Goal: Check status: Check status

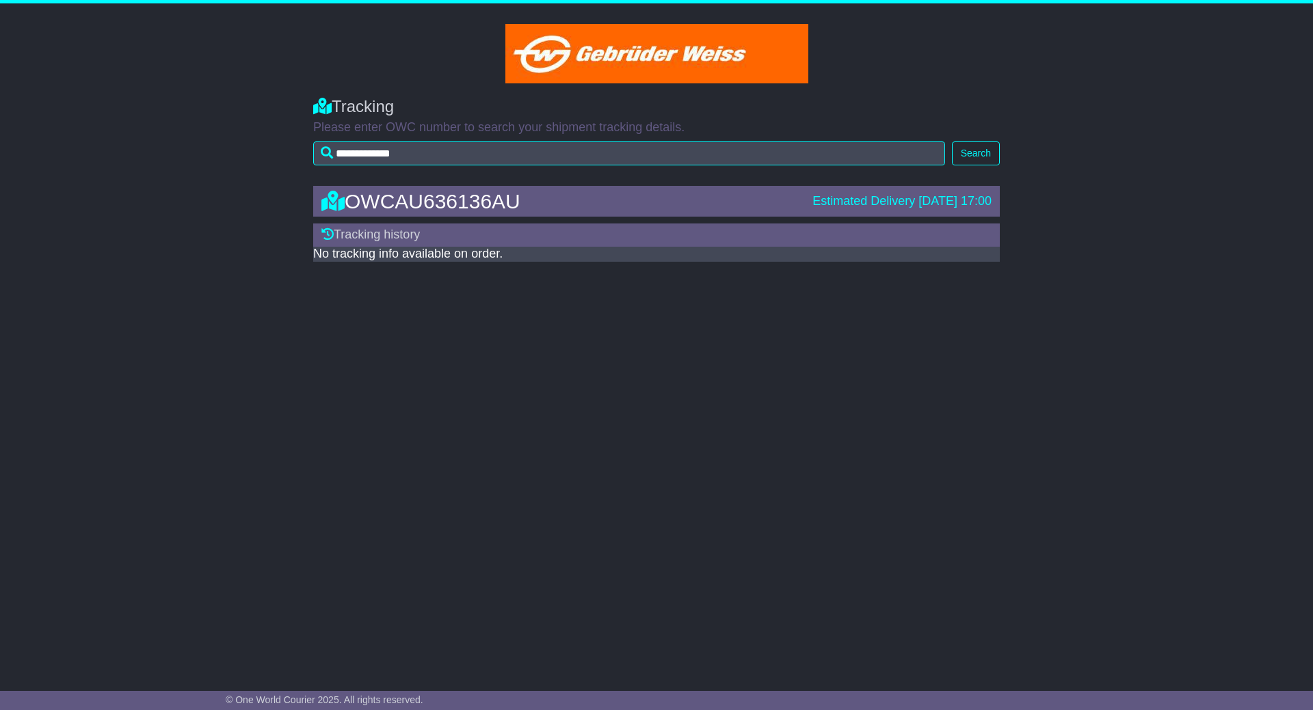
drag, startPoint x: 775, startPoint y: 197, endPoint x: 1017, endPoint y: 193, distance: 242.7
click at [1017, 193] on div "OWCAU636136AU Estimated Delivery 27 Aug 2025 17:00 Tracking history No tracking…" at bounding box center [656, 220] width 1313 height 96
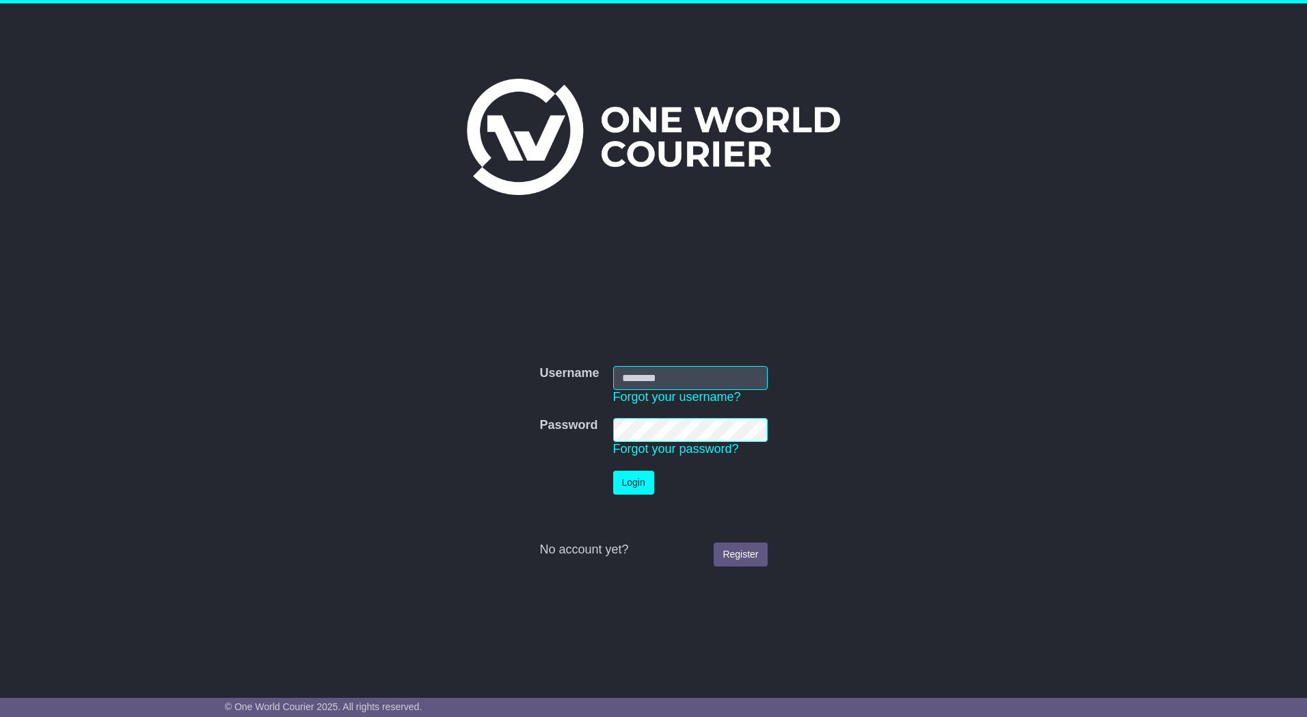
type input "*********"
click at [644, 483] on button "Login" at bounding box center [633, 482] width 41 height 24
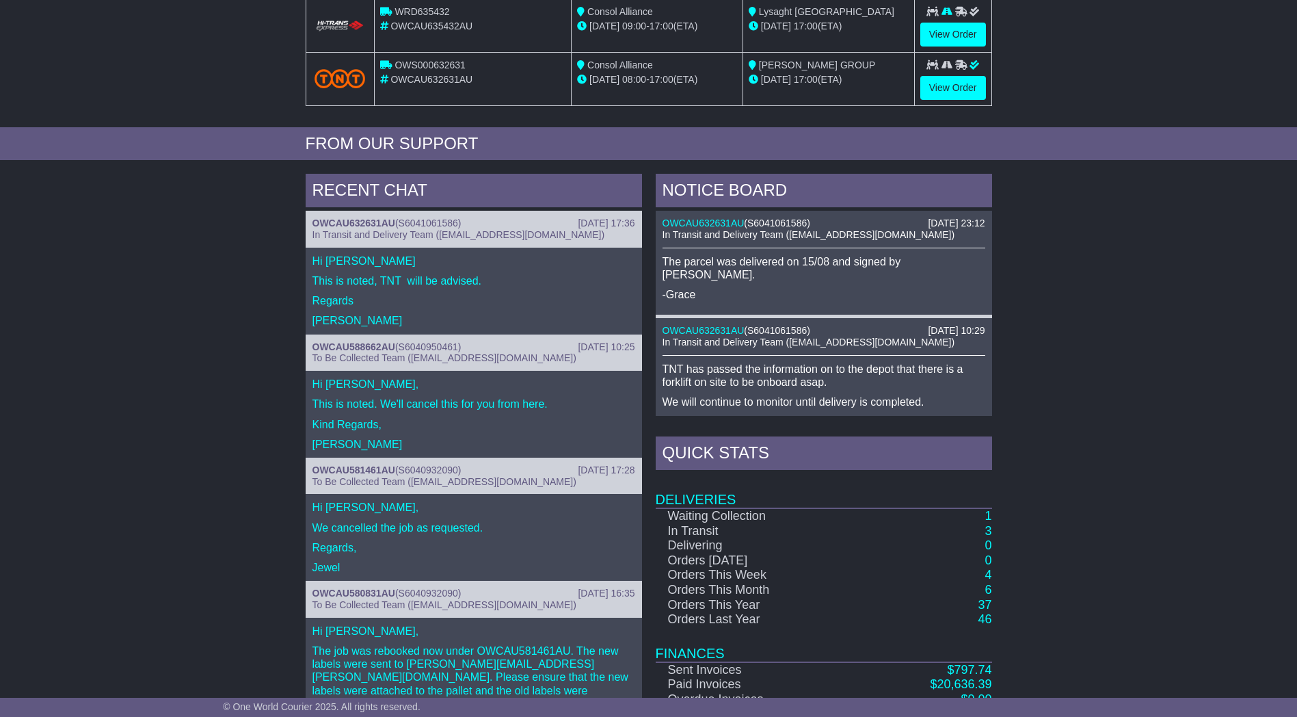
scroll to position [479, 0]
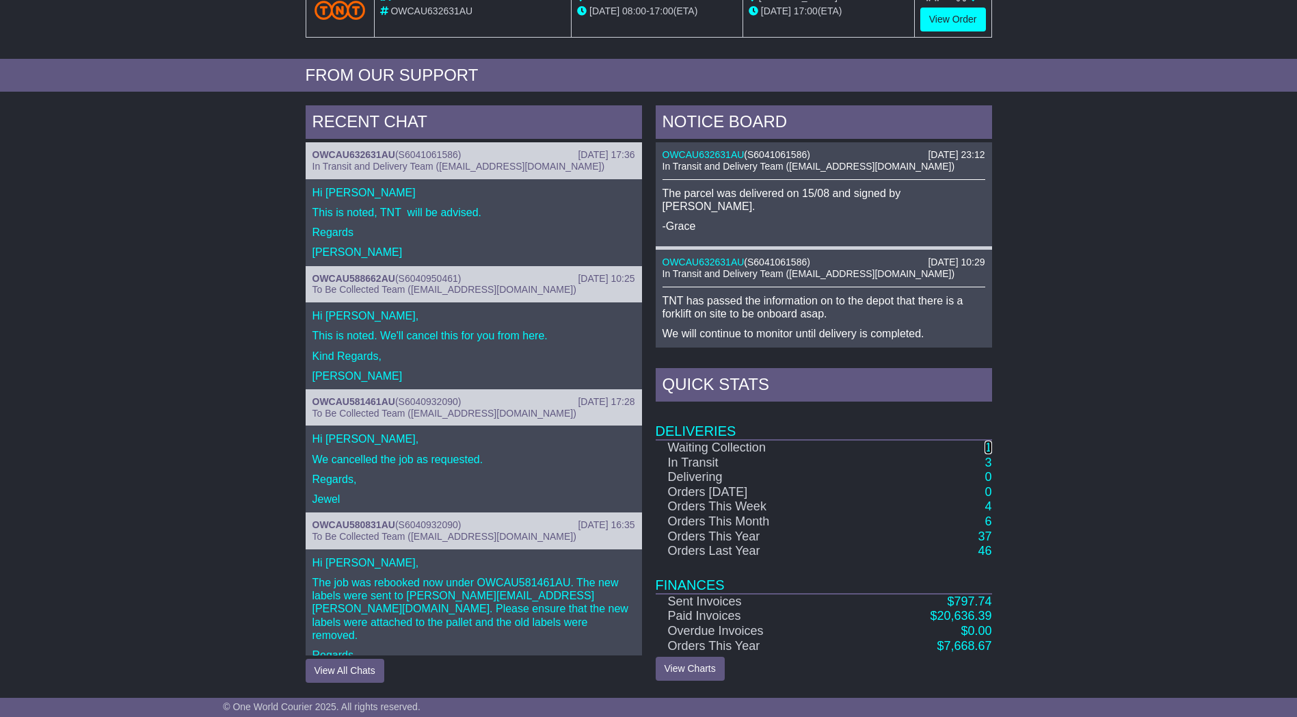
click at [987, 444] on link "1" at bounding box center [988, 447] width 7 height 14
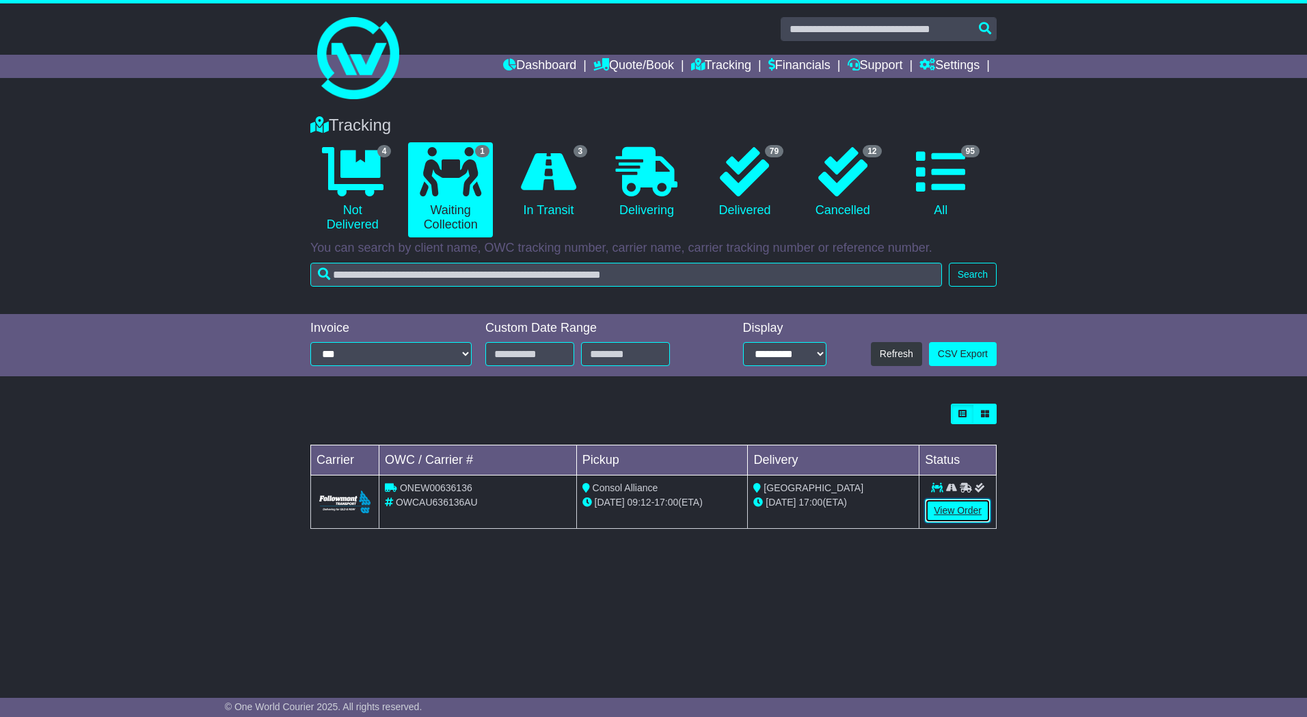
click at [953, 508] on link "View Order" at bounding box center [958, 510] width 66 height 24
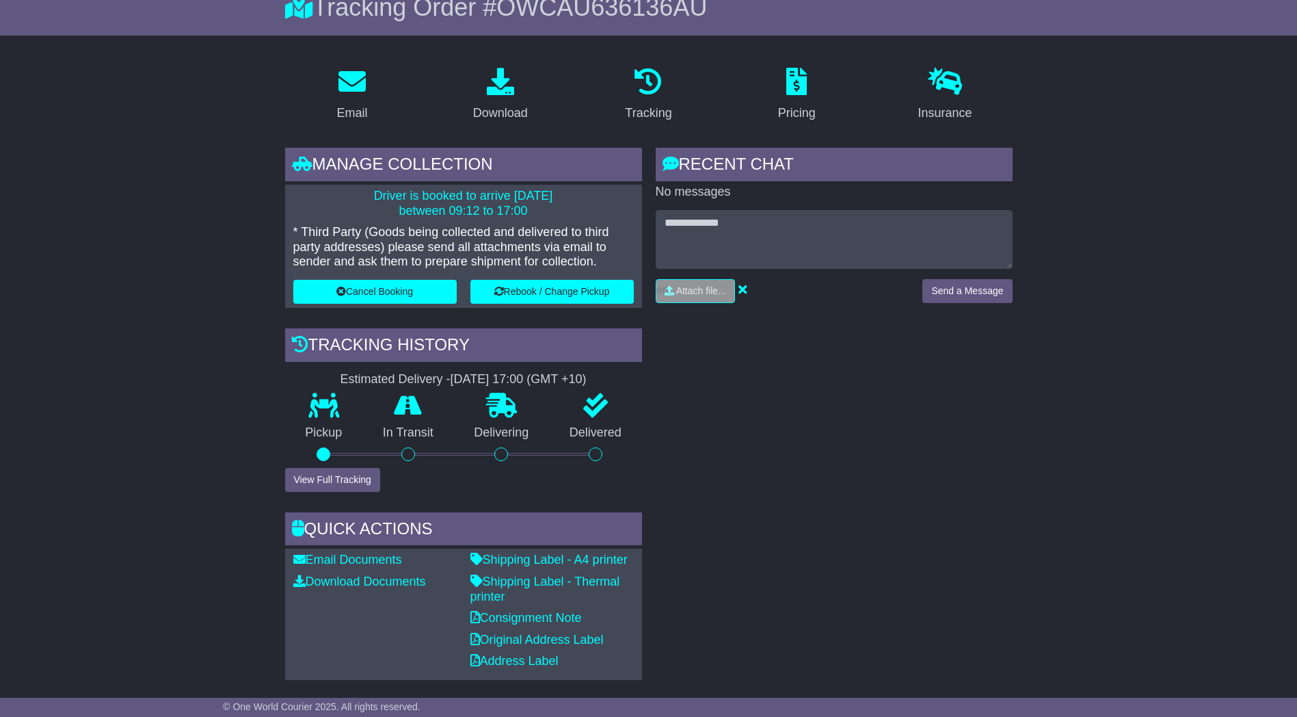
scroll to position [205, 0]
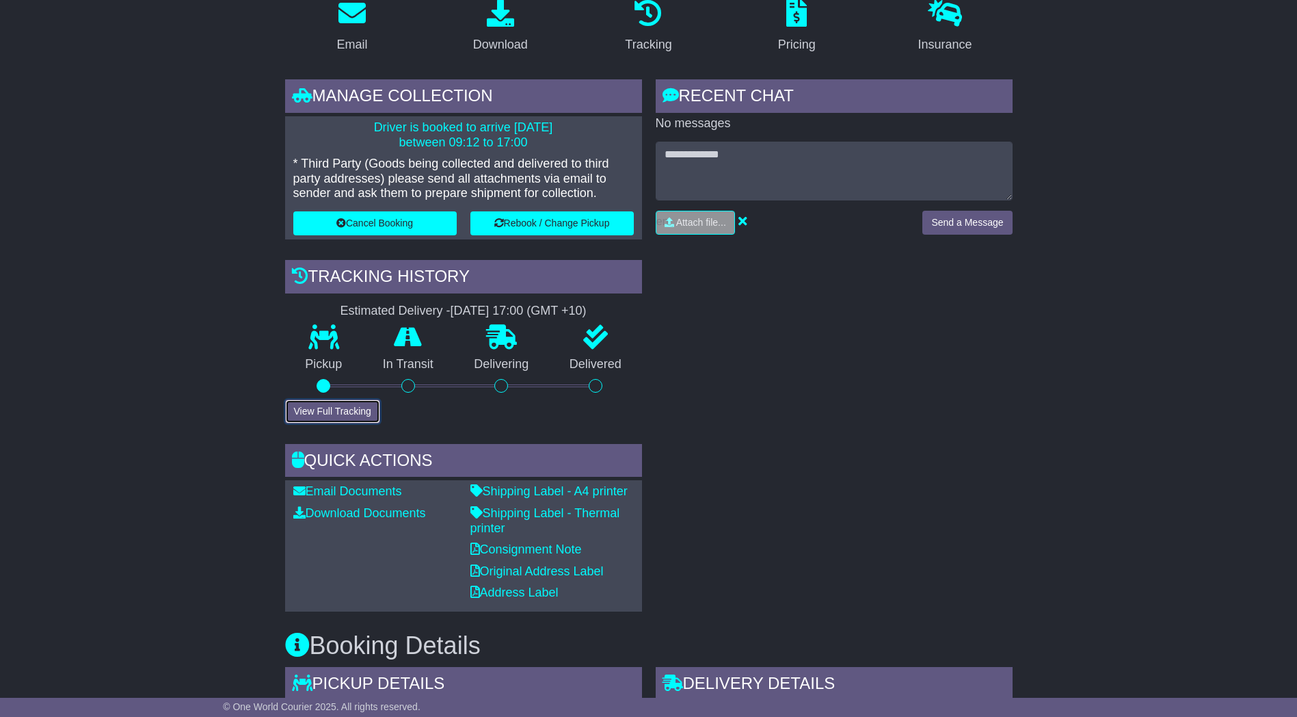
click at [343, 416] on button "View Full Tracking" at bounding box center [332, 411] width 95 height 24
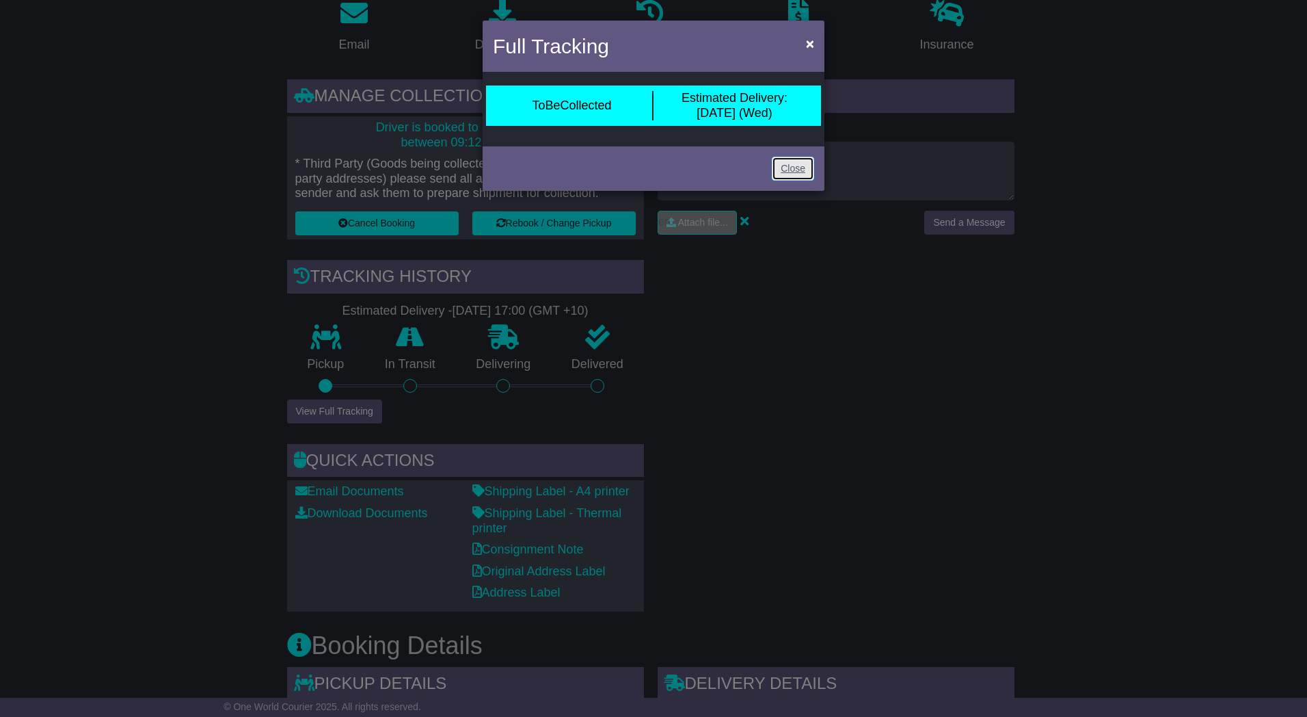
click at [796, 165] on link "Close" at bounding box center [793, 169] width 42 height 24
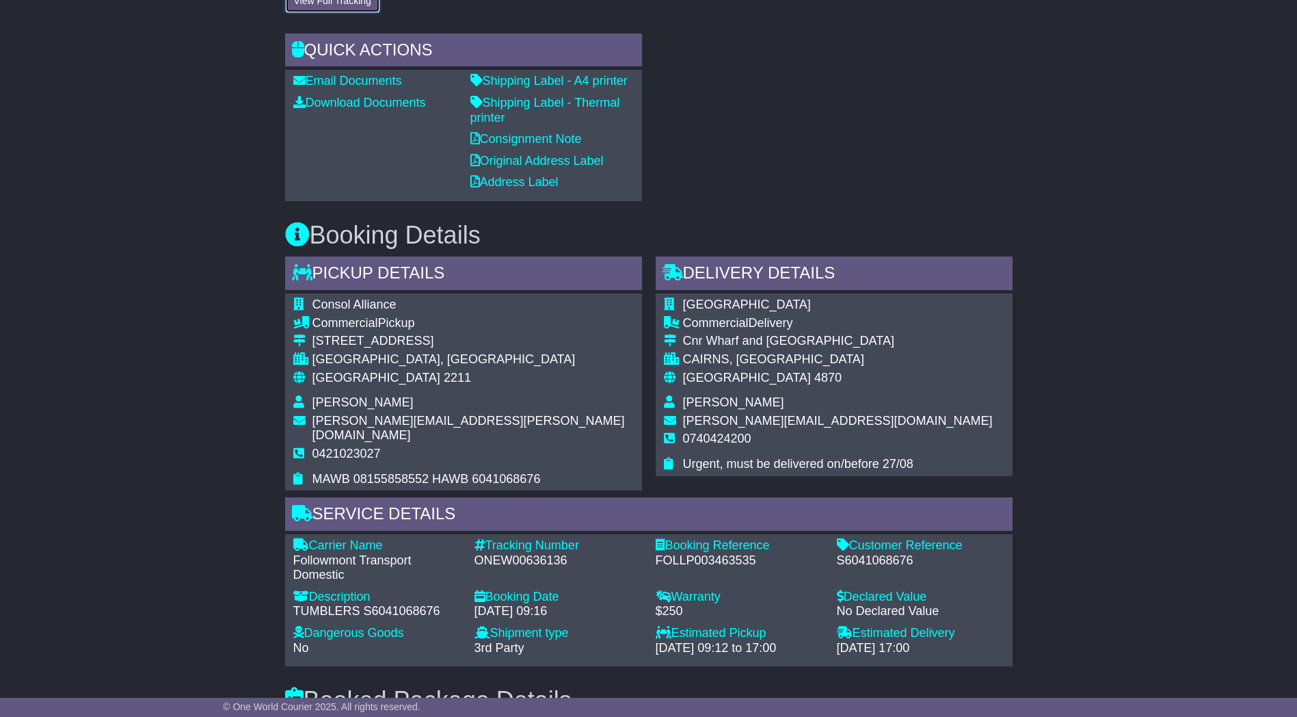
scroll to position [684, 0]
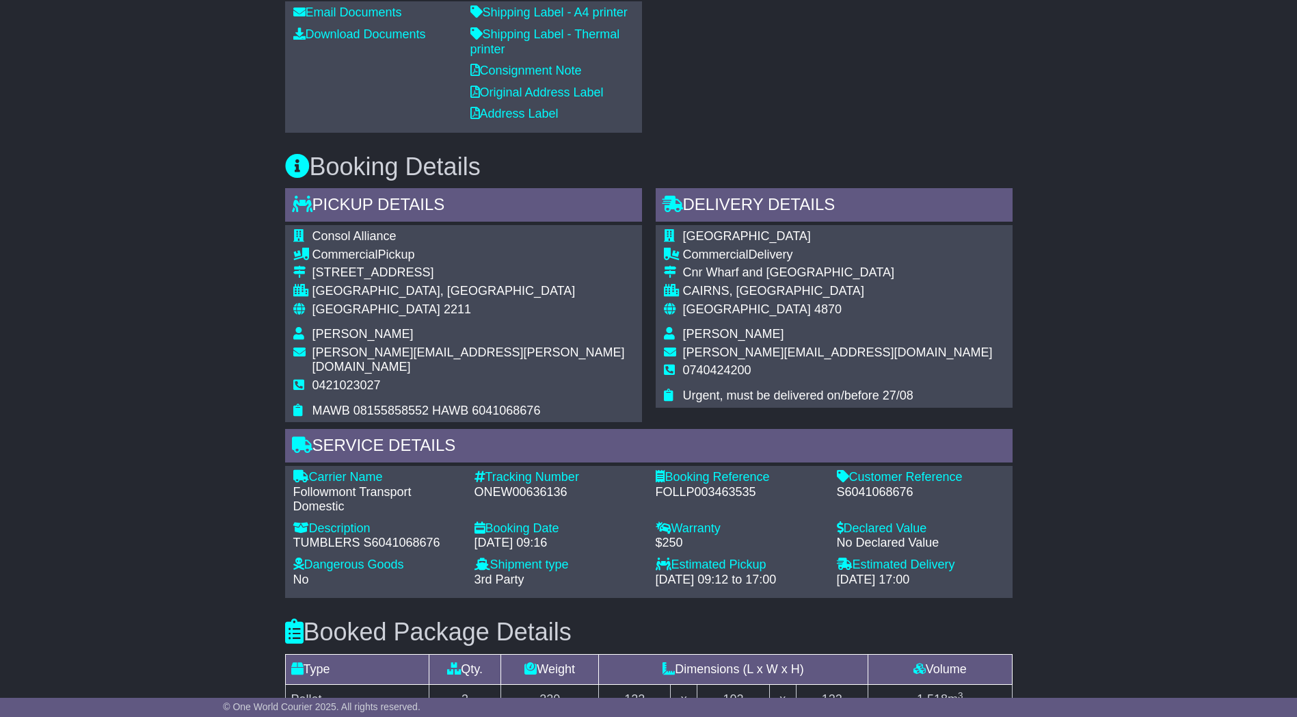
click at [159, 335] on div "Email Download Tracking Pricing Insurance" at bounding box center [648, 313] width 1297 height 1609
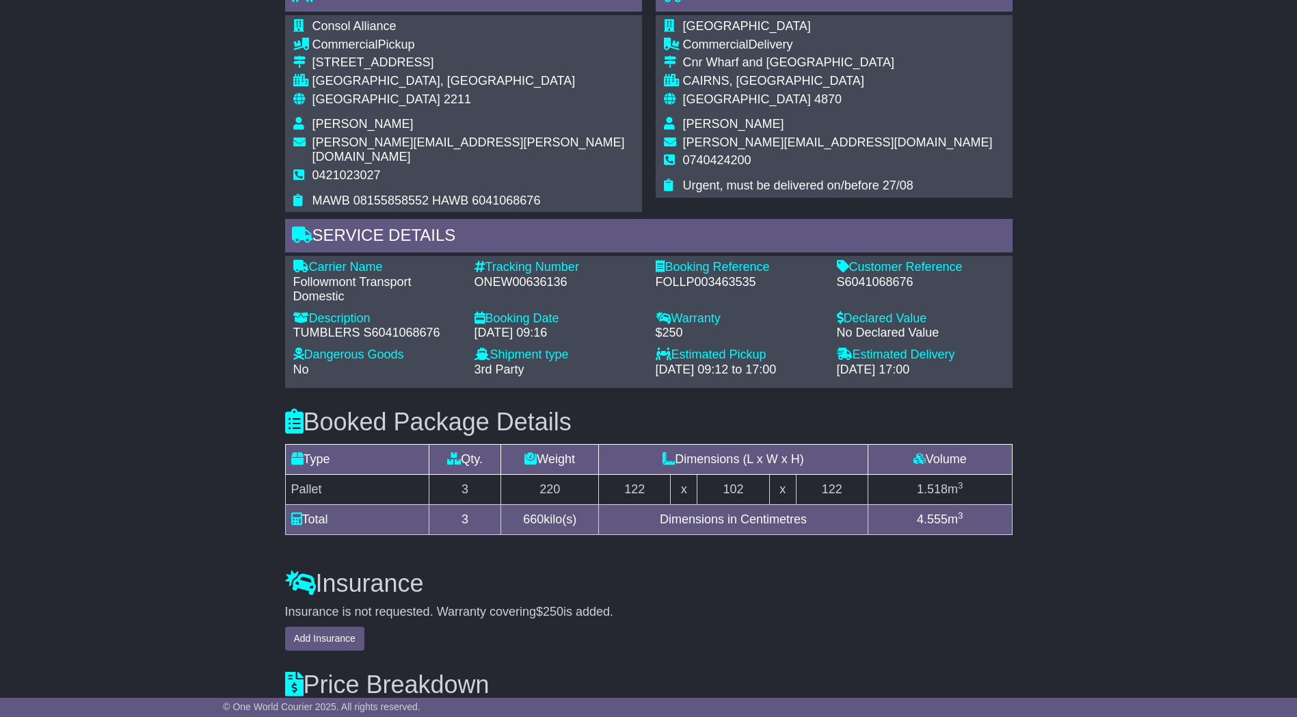
scroll to position [825, 0]
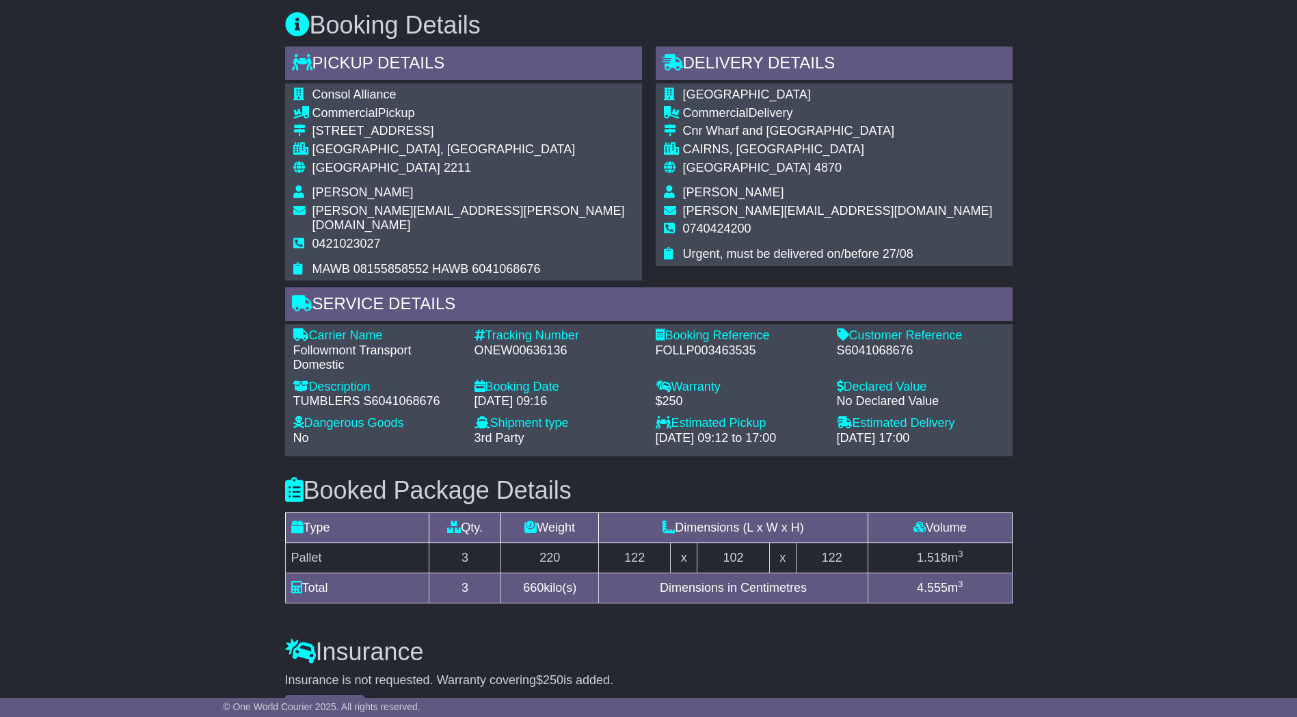
click at [526, 343] on div "ONEW00636136" at bounding box center [558, 350] width 168 height 15
copy div "ONEW00636136"
